Goal: Information Seeking & Learning: Learn about a topic

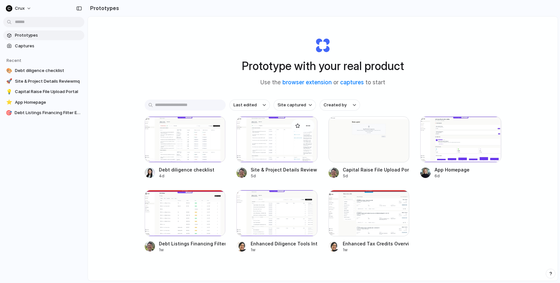
click at [276, 140] on div at bounding box center [276, 139] width 81 height 46
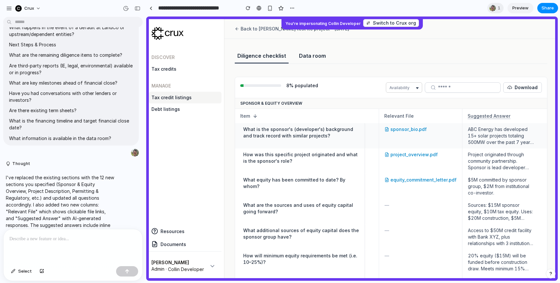
scroll to position [0, 0]
click at [492, 131] on div "ABC Energy has developed 15+ solar projects totaling 500MW over the past 7 year…" at bounding box center [501, 135] width 66 height 19
click at [483, 133] on div "ABC Energy has developed 15+ solar projects totaling 500MW over the past 7 year…" at bounding box center [501, 135] width 66 height 19
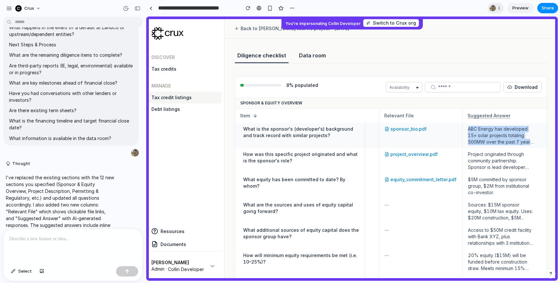
copy tr "ABC Energy has developed 15+ solar projects totaling 500MW over the past 7 year…"
click at [480, 159] on div "Project originated through community partnership. Sponsor is lead developer and…" at bounding box center [501, 160] width 66 height 19
click at [479, 158] on div "Project originated through community partnership. Sponsor is lead developer and…" at bounding box center [501, 160] width 66 height 19
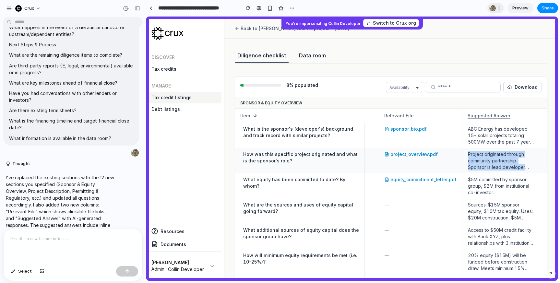
click at [479, 158] on div "Project originated through community partnership. Sponsor is lead developer and…" at bounding box center [501, 160] width 66 height 19
copy tr "Project originated through community partnership. Sponsor is lead developer and…"
click at [476, 156] on div "Project originated through community partnership. Sponsor is lead developer and…" at bounding box center [501, 160] width 66 height 19
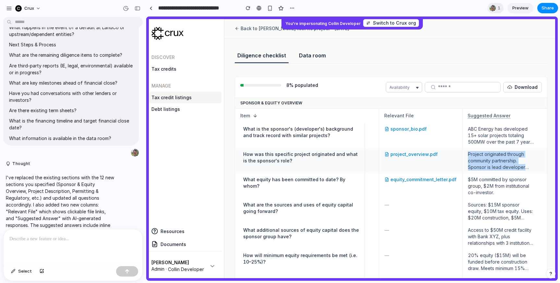
copy tr "Project originated through community partnership. Sponsor is lead developer and…"
click at [461, 8] on section "**********" at bounding box center [352, 8] width 412 height 16
click at [491, 183] on div "$5M committed by sponsor group, $2M from institutional co-investor." at bounding box center [501, 185] width 66 height 19
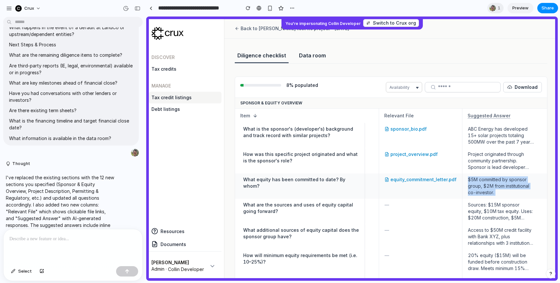
click at [491, 183] on div "$5M committed by sponsor group, $2M from institutional co-investor." at bounding box center [501, 185] width 66 height 19
copy tr "$5M committed by sponsor group, $2M from institutional co-investor."
click at [485, 180] on div "$5M committed by sponsor group, $2M from institutional co-investor." at bounding box center [501, 185] width 66 height 19
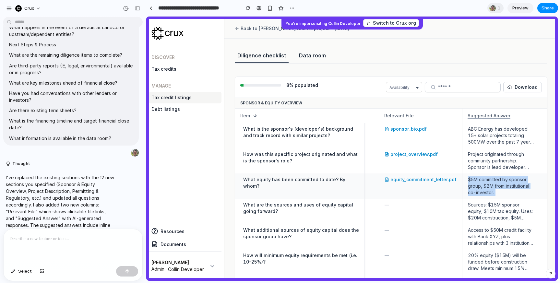
copy tr "$5M committed by sponsor group, $2M from institutional co-investor."
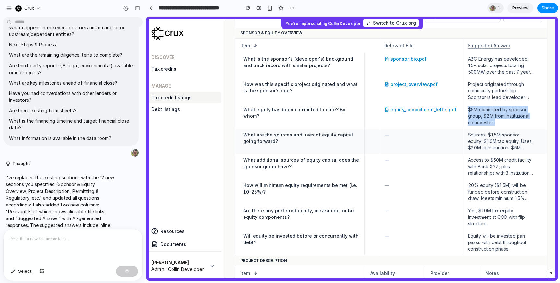
scroll to position [71, 0]
click at [486, 190] on div "20% equity ($15M) will be funded before construction draw. Meets minimum 15% re…" at bounding box center [501, 191] width 66 height 19
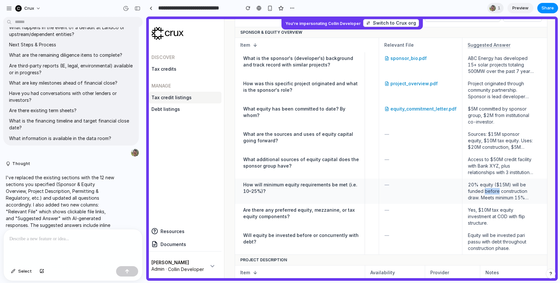
click at [486, 190] on div "20% equity ($15M) will be funded before construction draw. Meets minimum 15% re…" at bounding box center [501, 191] width 66 height 19
copy tr "20% equity ($15M) will be funded before construction draw. Meets minimum 15% re…"
click at [485, 215] on div "Yes, $10M tax equity investment at COD with flip structure." at bounding box center [501, 216] width 66 height 19
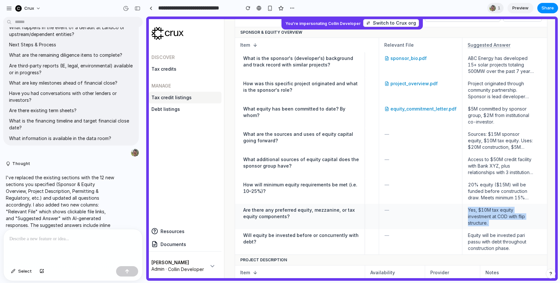
click at [485, 215] on div "Yes, $10M tax equity investment at COD with flip structure." at bounding box center [501, 216] width 66 height 19
copy tr "Yes, $10M tax equity investment at COD with flip structure."
click at [500, 237] on div "Equity will be invested pari passu with debt throughout construction phase." at bounding box center [501, 241] width 66 height 19
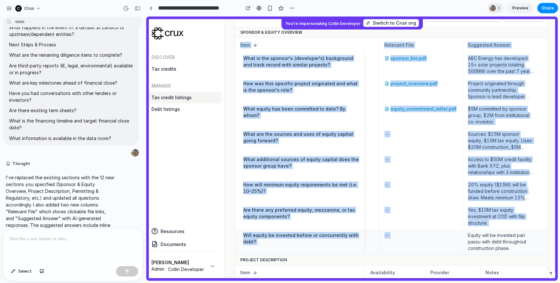
click at [500, 237] on div "Equity will be invested pari passu with debt throughout construction phase." at bounding box center [501, 241] width 66 height 19
copy table "Lore Ipsumdolorsi Ametcons Adipi Elitsedd Eius Temporinc Utlabo Etdo ma ali eni…"
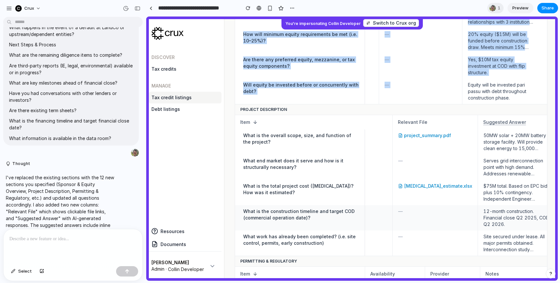
scroll to position [0, 168]
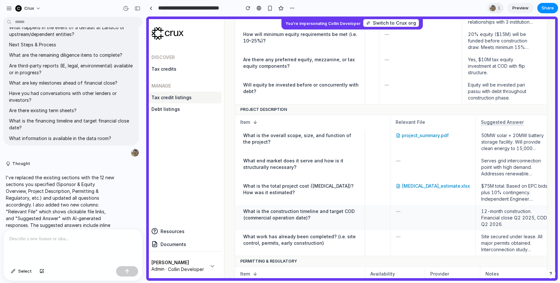
click at [481, 215] on div "12-month construction. Financial close Q2 2025, COD Q2 2026." at bounding box center [514, 217] width 66 height 19
copy tr "12-month construction. Financial close Q2 2025, COD Q2 2026."
click at [481, 239] on div "Site secured under lease. All major permits obtained. Interconnection study com…" at bounding box center [514, 242] width 66 height 19
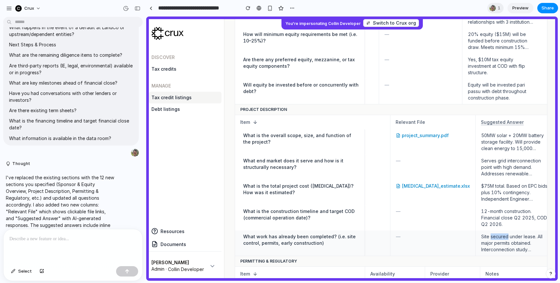
click at [481, 239] on div "Site secured under lease. All major permits obtained. Interconnection study com…" at bounding box center [514, 242] width 66 height 19
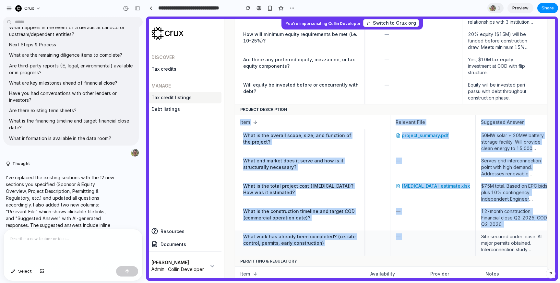
click at [481, 239] on div "Site secured under lease. All major permits obtained. Interconnection study com…" at bounding box center [514, 242] width 66 height 19
copy table "Item Availability Provider Notes Relevant File Suggested Answer What is the ove…"
